Goal: Information Seeking & Learning: Learn about a topic

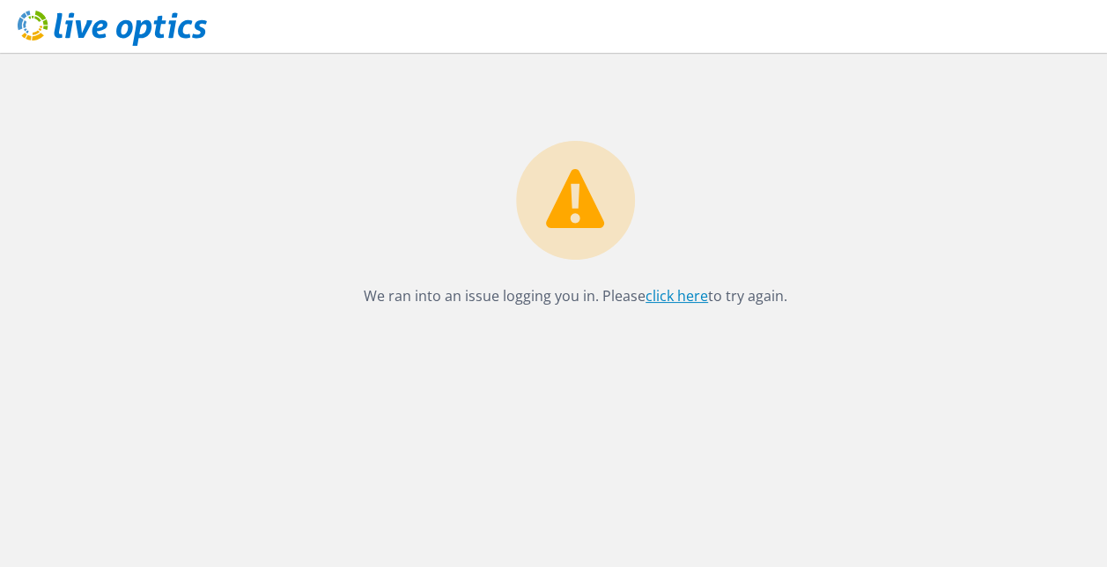
click at [660, 293] on link "click here" at bounding box center [677, 295] width 63 height 19
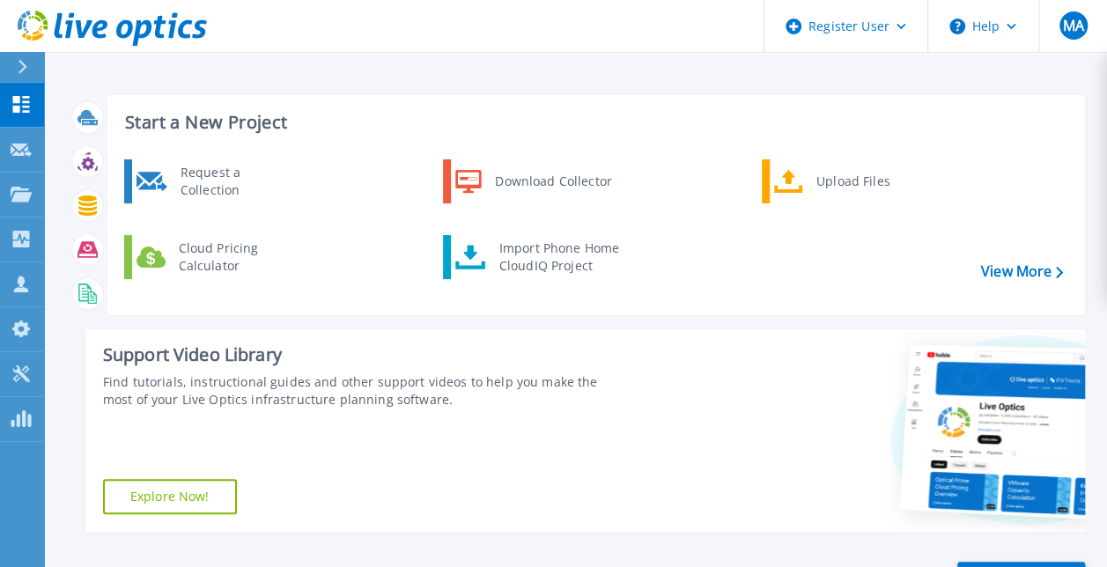
click at [17, 63] on div at bounding box center [30, 67] width 28 height 30
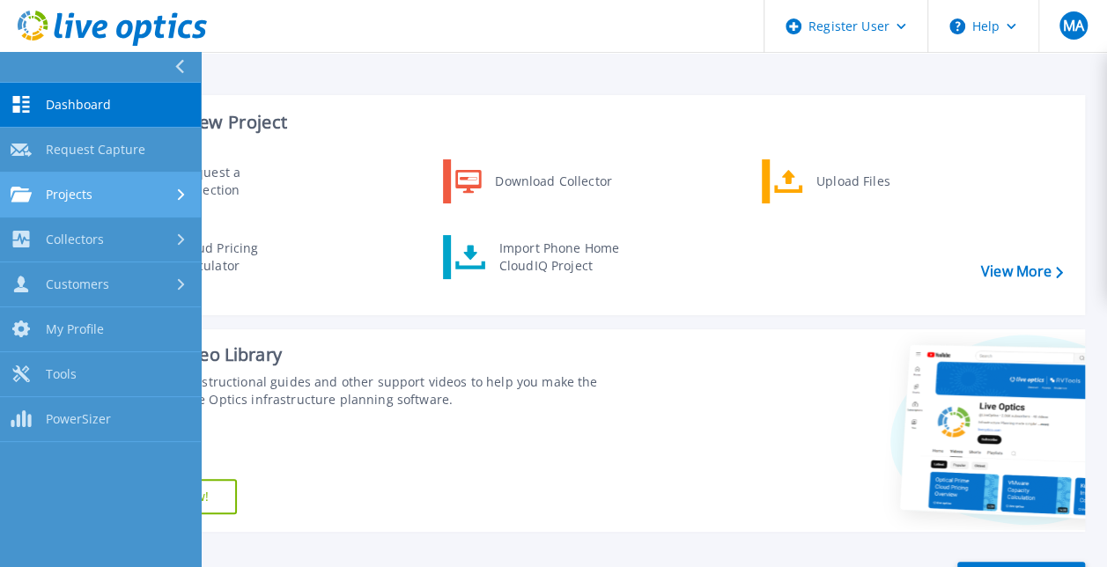
click at [47, 204] on link "Projects Projects" at bounding box center [100, 195] width 201 height 45
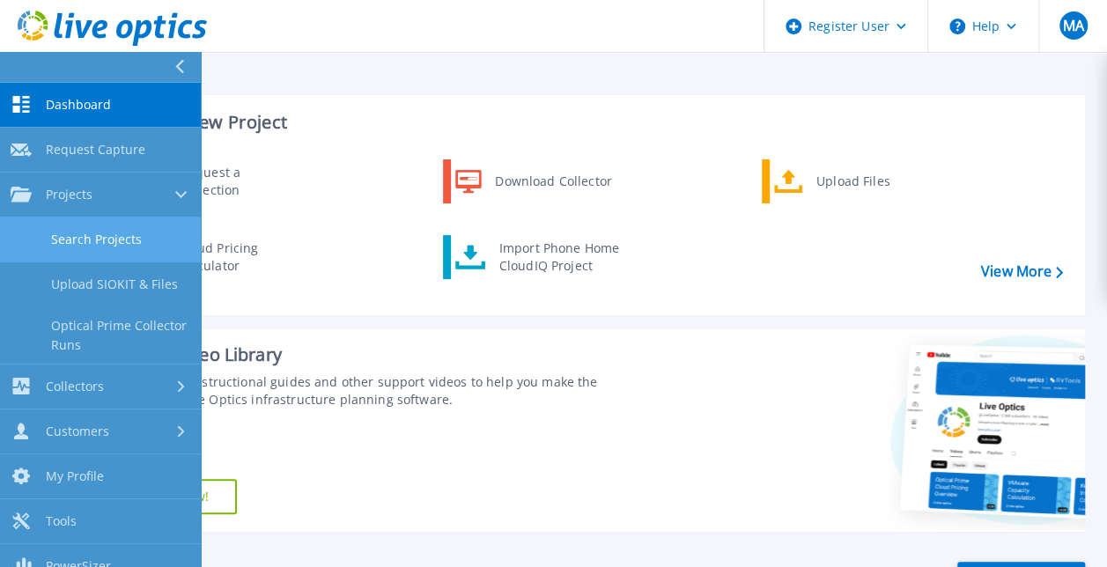
click at [75, 248] on link "Search Projects" at bounding box center [100, 240] width 201 height 45
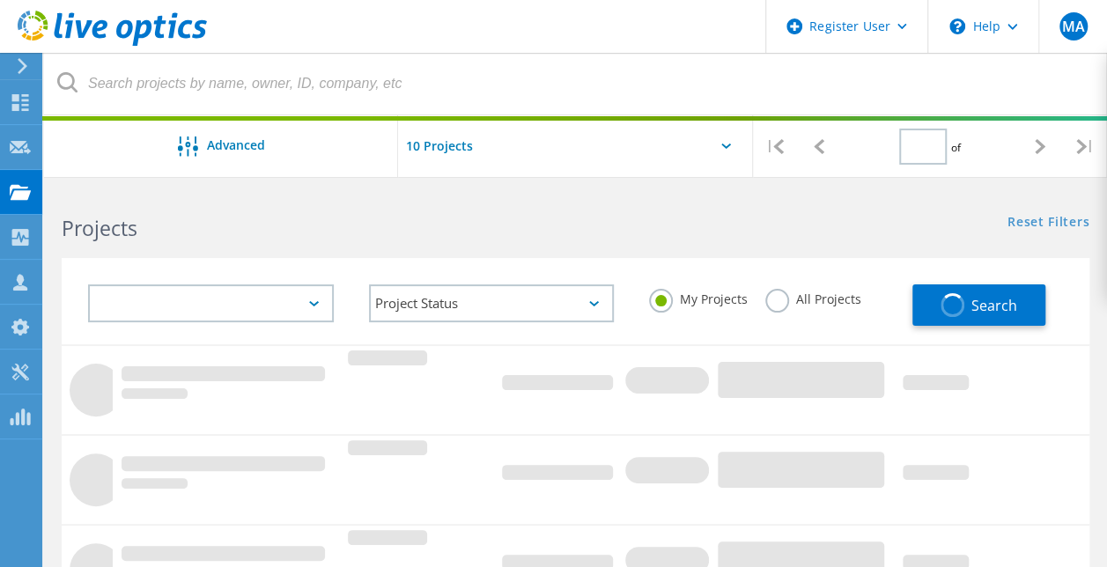
type input "1"
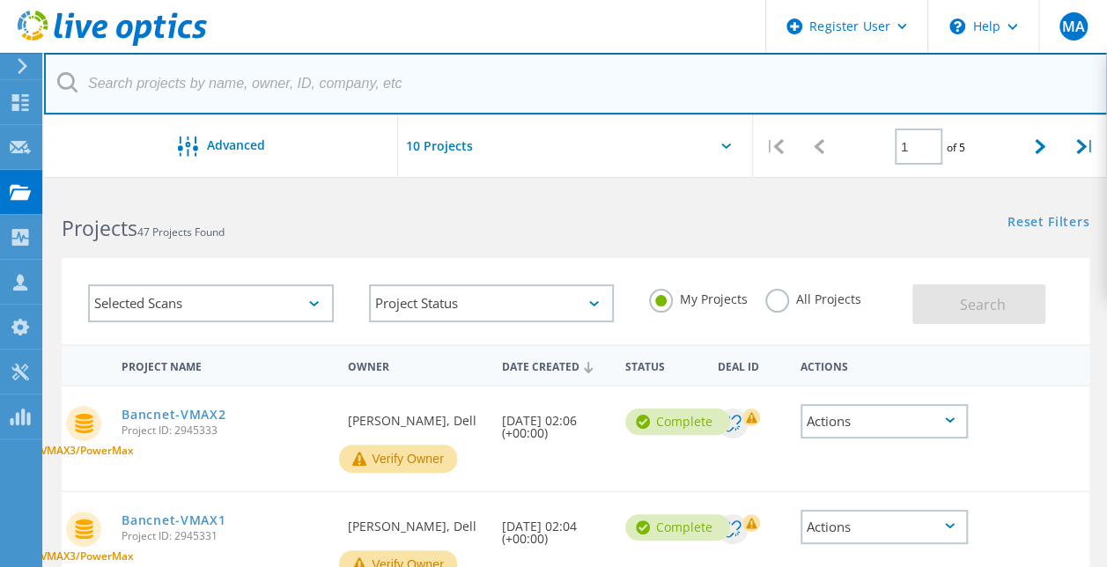
click at [363, 74] on input "text" at bounding box center [576, 84] width 1064 height 62
click at [379, 88] on input "text" at bounding box center [576, 84] width 1064 height 62
paste input "3090069"
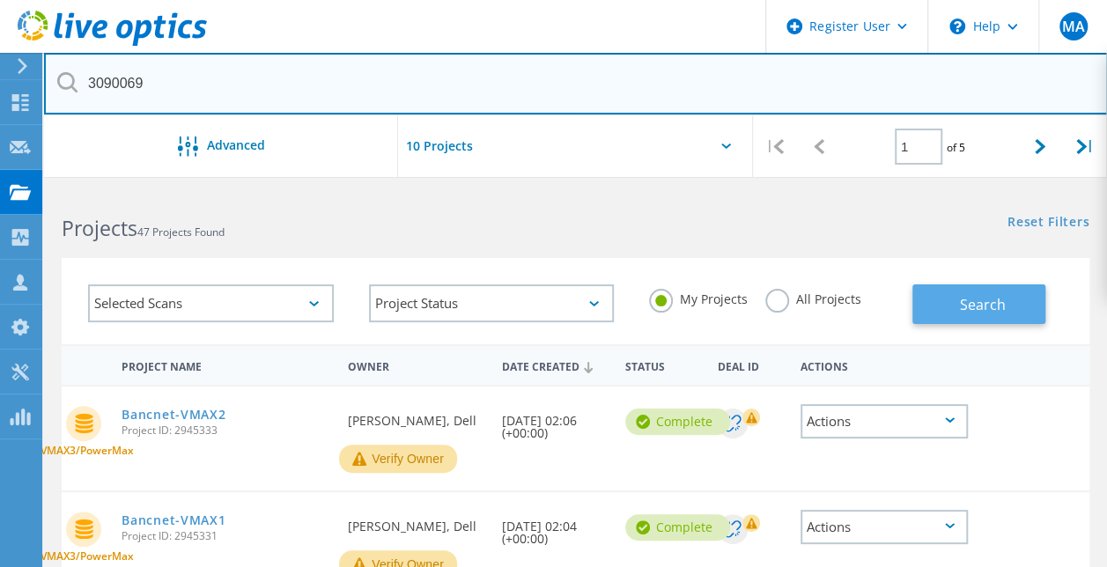
type input "3090069"
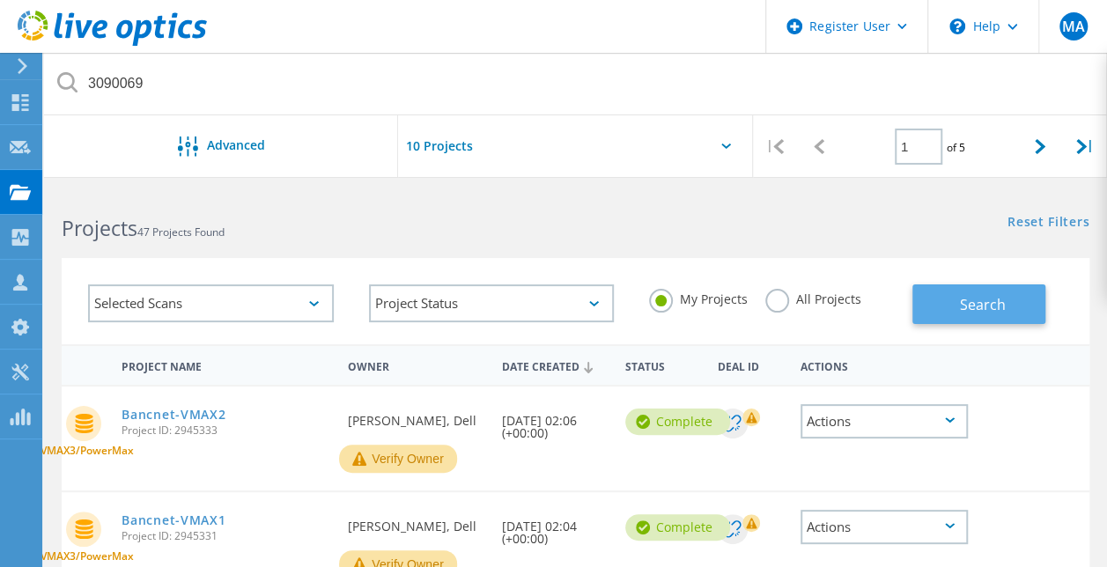
click at [948, 293] on button "Search" at bounding box center [978, 304] width 133 height 40
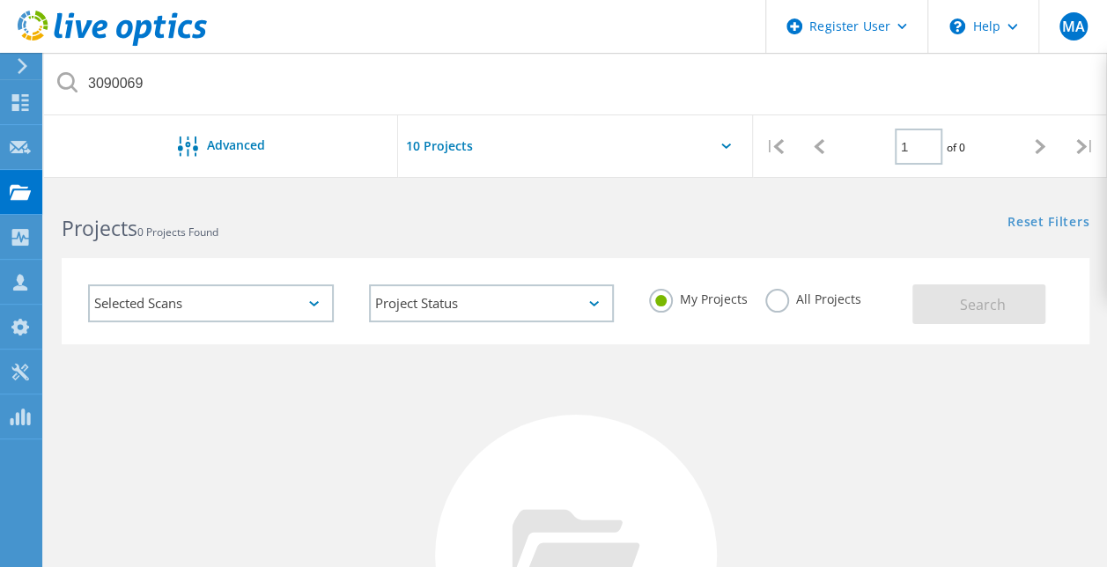
click at [783, 306] on label "All Projects" at bounding box center [813, 297] width 96 height 17
click at [0, 0] on input "All Projects" at bounding box center [0, 0] width 0 height 0
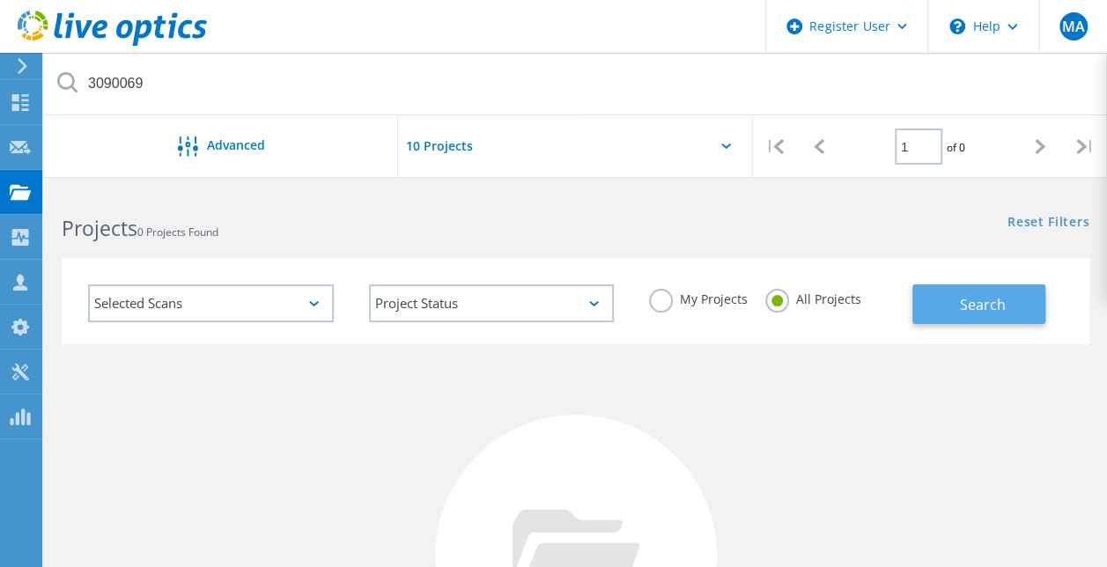
click at [965, 302] on span "Search" at bounding box center [982, 304] width 46 height 19
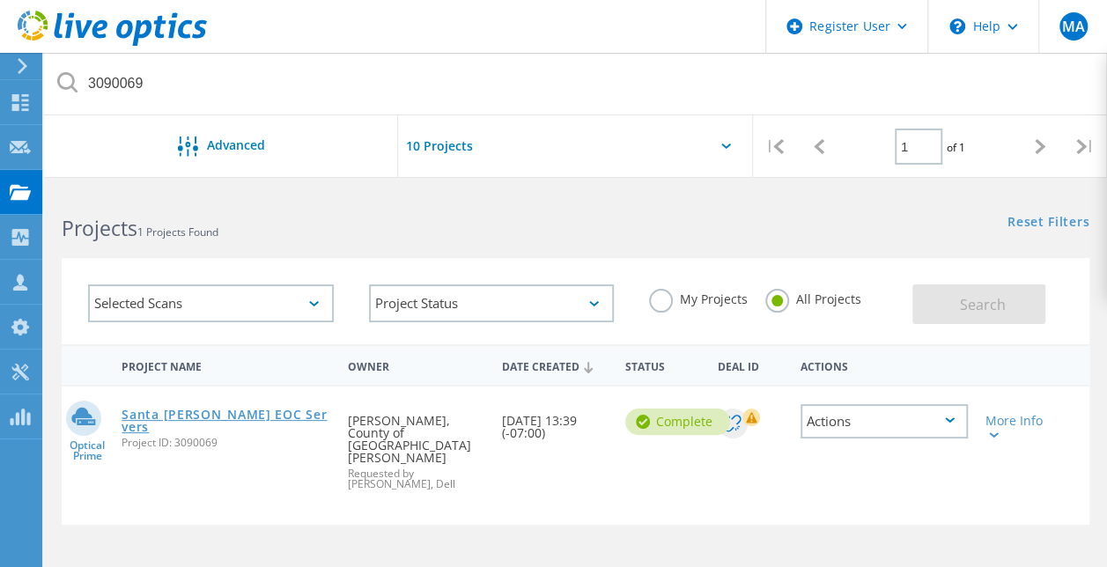
click at [224, 416] on link "Santa [PERSON_NAME] EOC Servers" at bounding box center [226, 421] width 209 height 25
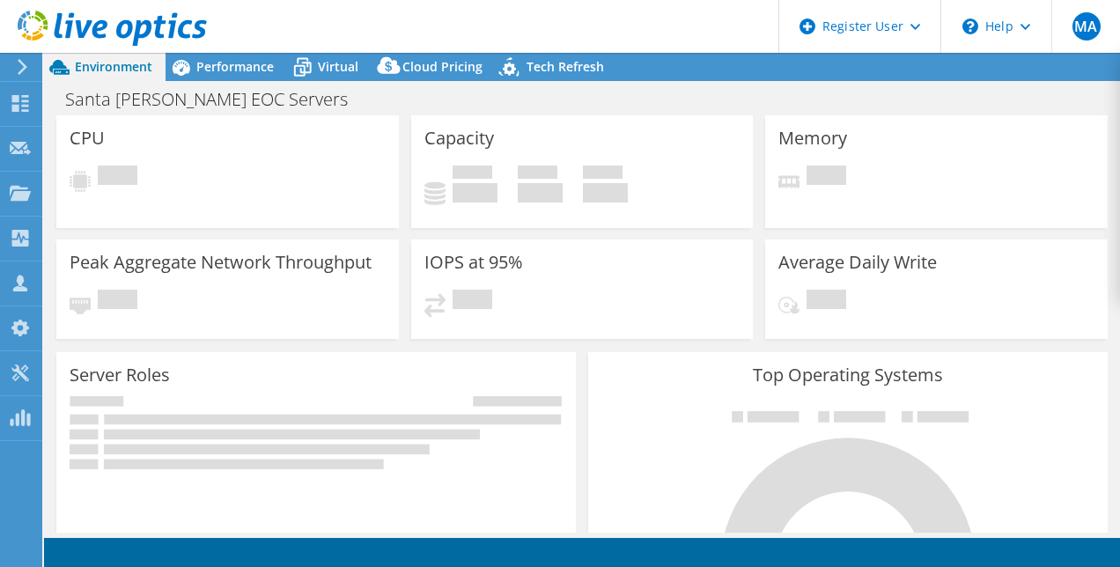
select select "USD"
click at [287, 340] on div "Peak Aggregate Network Throughput Pending" at bounding box center [227, 295] width 355 height 111
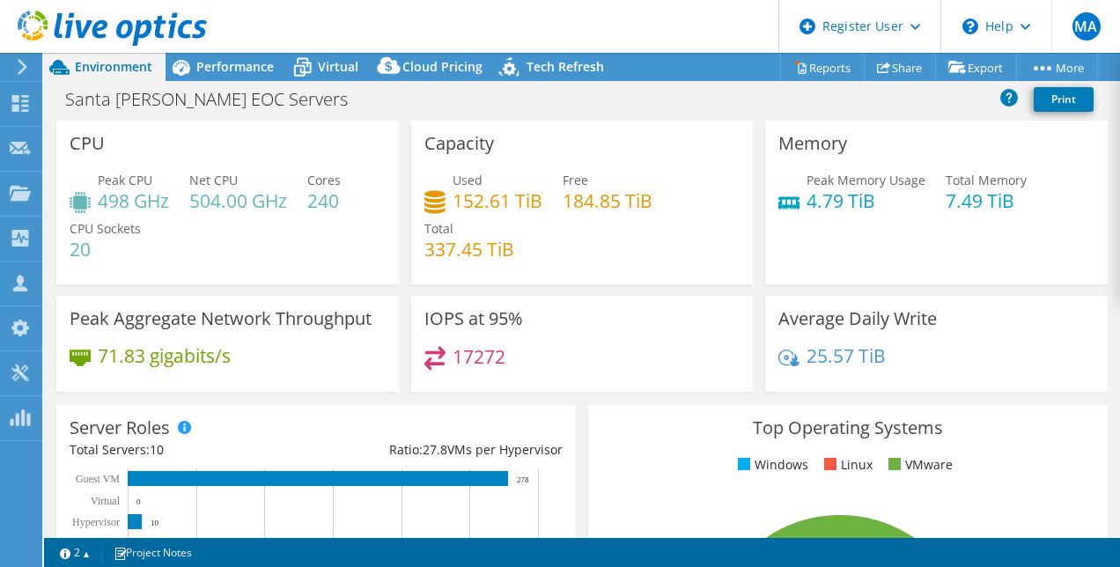
click at [476, 201] on h4 "152.61 TiB" at bounding box center [498, 200] width 90 height 19
drag, startPoint x: 476, startPoint y: 201, endPoint x: 391, endPoint y: 215, distance: 85.7
click at [391, 215] on div "CPU Peak CPU 498 GHz Net CPU 504.00 GHz Cores 240 CPU Sockets 20" at bounding box center [227, 203] width 343 height 164
click at [602, 201] on h4 "184.85 TiB" at bounding box center [608, 200] width 90 height 19
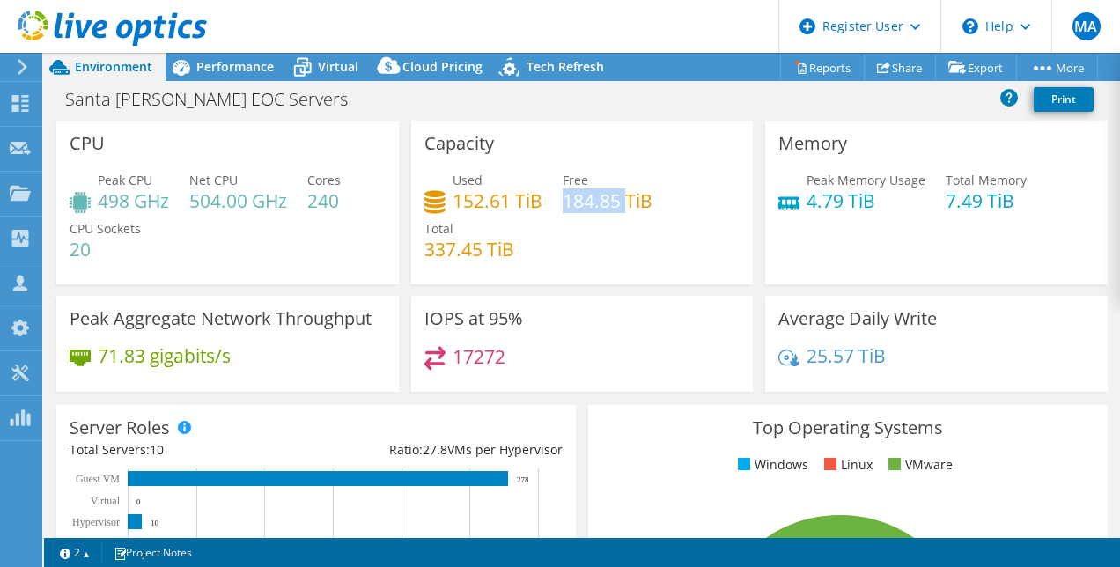
click at [602, 201] on h4 "184.85 TiB" at bounding box center [608, 200] width 90 height 19
drag, startPoint x: 602, startPoint y: 201, endPoint x: 588, endPoint y: 264, distance: 65.0
click at [588, 264] on div "Used 152.61 TiB Free 184.85 TiB Total 337.45 TiB" at bounding box center [582, 224] width 316 height 106
click at [667, 343] on div "IOPS at 95% 17272" at bounding box center [582, 344] width 343 height 96
click at [648, 328] on div "IOPS at 95% 17272" at bounding box center [582, 344] width 343 height 96
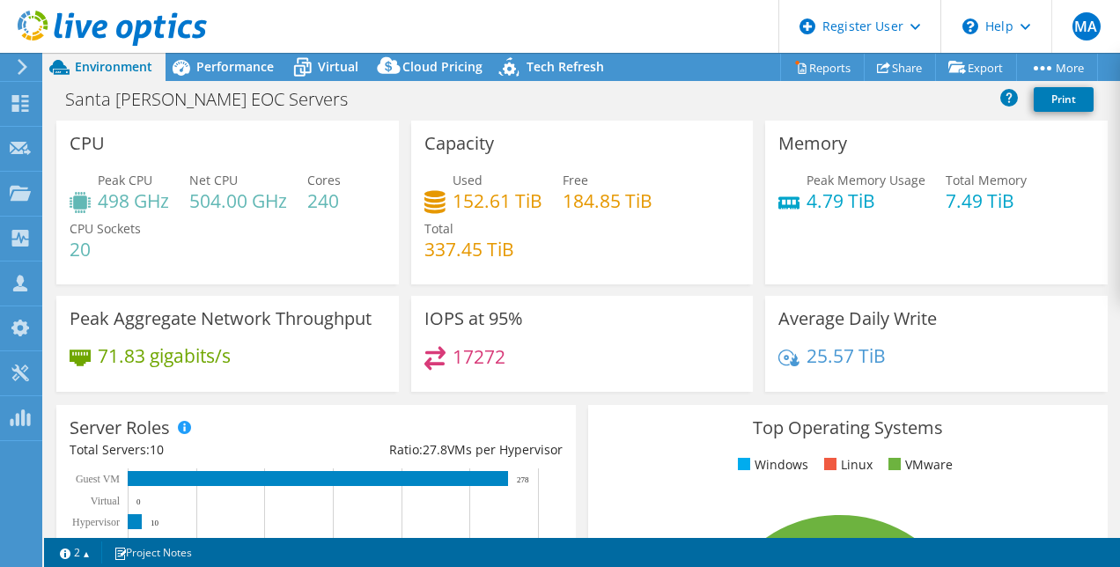
click at [657, 370] on div "17272" at bounding box center [582, 365] width 316 height 38
